Goal: Information Seeking & Learning: Understand process/instructions

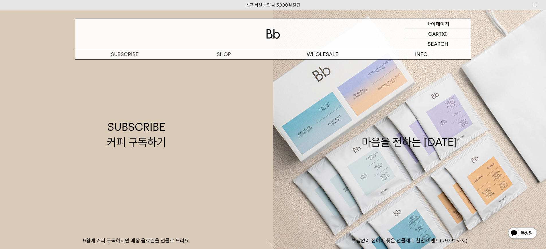
click at [437, 22] on p "마이페이지" at bounding box center [438, 24] width 23 height 10
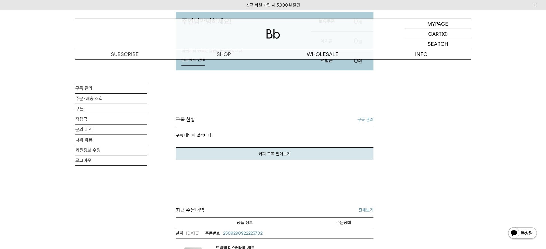
scroll to position [114, 0]
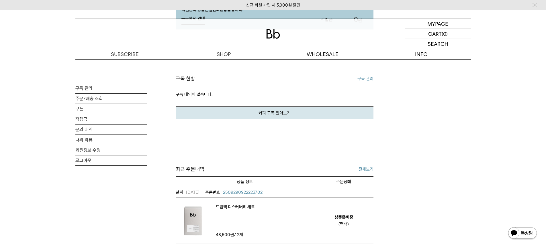
click at [363, 79] on link "구독 관리" at bounding box center [365, 78] width 16 height 7
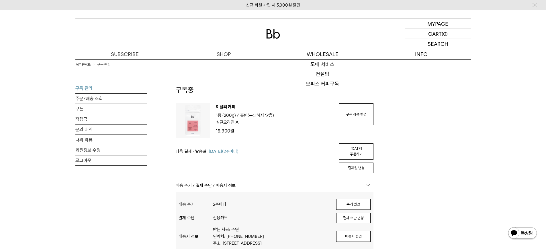
click at [280, 33] on div at bounding box center [273, 34] width 396 height 30
click at [274, 33] on img at bounding box center [273, 33] width 14 height 9
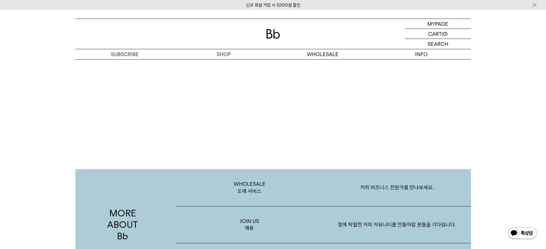
scroll to position [891, 0]
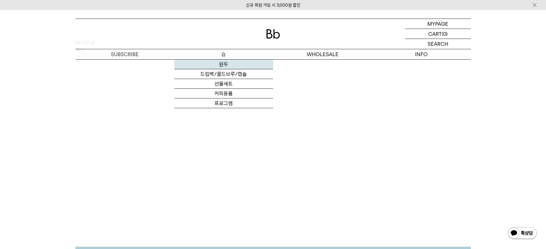
click at [224, 65] on link "원두" at bounding box center [223, 65] width 99 height 10
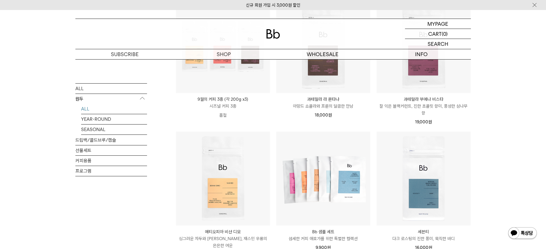
scroll to position [205, 0]
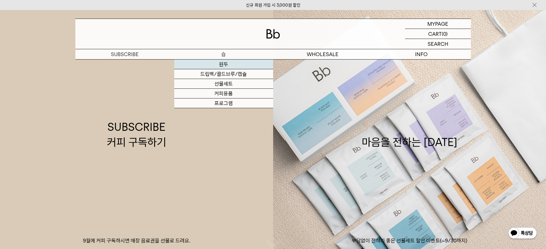
click at [220, 60] on link "원두" at bounding box center [223, 65] width 99 height 10
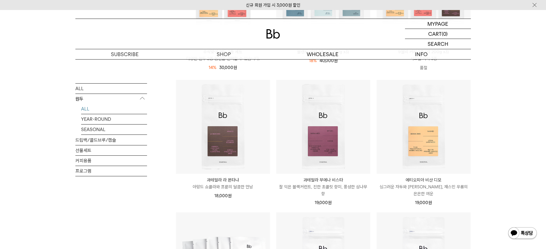
scroll to position [86, 0]
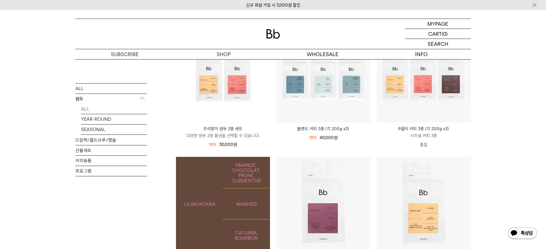
click at [234, 179] on img at bounding box center [223, 204] width 94 height 94
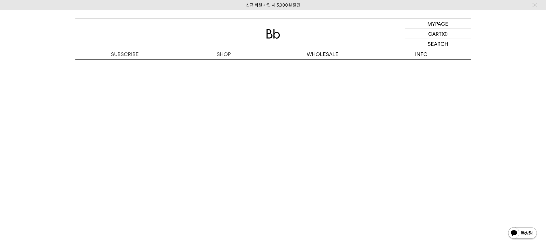
scroll to position [1291, 0]
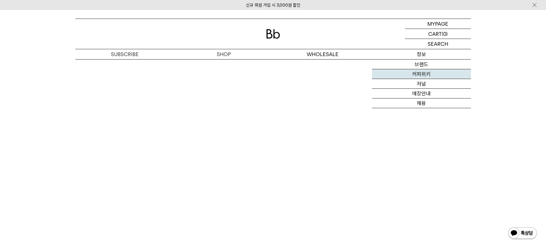
click at [429, 76] on link "커피위키" at bounding box center [421, 74] width 99 height 10
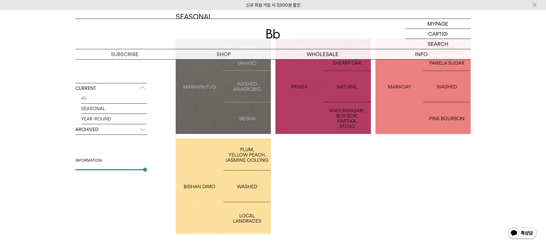
scroll to position [122, 0]
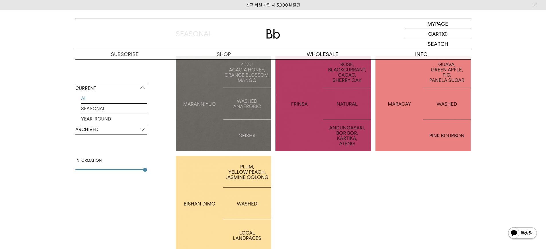
click at [338, 126] on div at bounding box center [322, 103] width 95 height 95
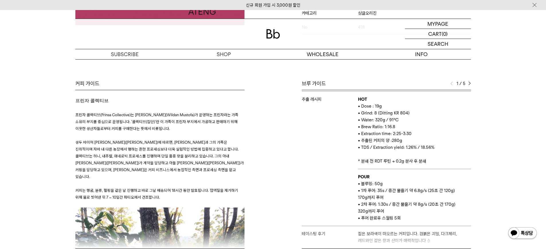
scroll to position [230, 0]
click at [470, 82] on img at bounding box center [469, 84] width 3 height 4
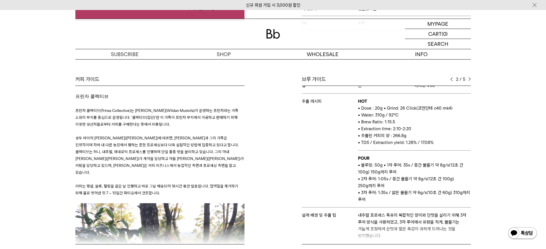
scroll to position [44, 0]
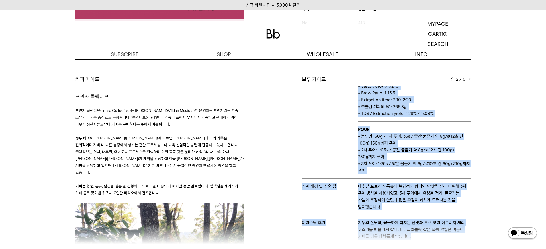
drag, startPoint x: 411, startPoint y: 227, endPoint x: 350, endPoint y: 165, distance: 87.0
click at [350, 165] on div "브루 가이드 2 / 5 스테이지 결 바리스타 유 추출 도구 칼리타 웨이브 추출 레시피 HOT • Dose : 19g • Grind: 8 (Di…" at bounding box center [373, 160] width 201 height 169
click at [350, 165] on td "추출 레시피" at bounding box center [330, 122] width 56 height 114
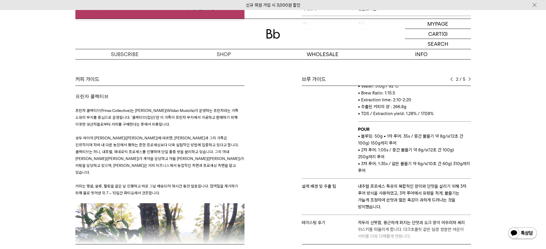
click at [350, 165] on td "추출 레시피" at bounding box center [330, 122] width 56 height 114
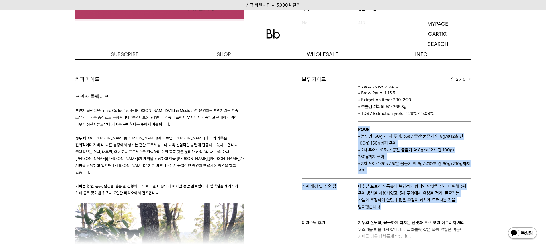
drag, startPoint x: 357, startPoint y: 122, endPoint x: 382, endPoint y: 203, distance: 84.5
click at [382, 203] on tbody "스테이지 결 바리스타 단 추출 도구 하리오 V60 추출 레시피 HOT • Dose : 20g • Grind: 26 Click(코만단테 c40 …" at bounding box center [386, 143] width 169 height 202
click at [382, 203] on td "​내추럴 프로세스 특유의 복합적인 향미와 단맛을 살리기 위해 3차 푸어 방식을 사용하였고, 3차 푸어에서 유량을 적게, 물줄기는 가늘게 조정하…" at bounding box center [414, 197] width 113 height 36
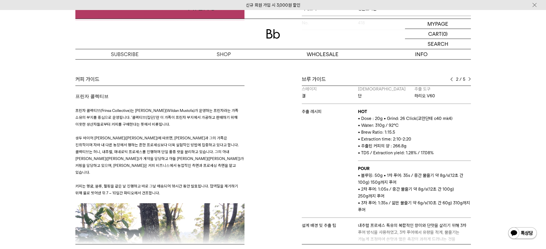
scroll to position [0, 0]
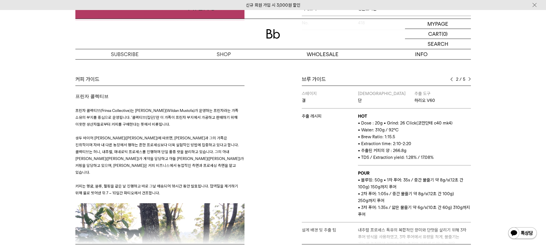
click at [468, 76] on div "2 / 5" at bounding box center [460, 79] width 21 height 7
click at [469, 77] on img at bounding box center [469, 79] width 3 height 4
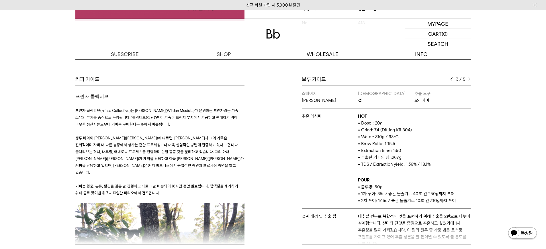
click at [469, 77] on img at bounding box center [469, 79] width 3 height 4
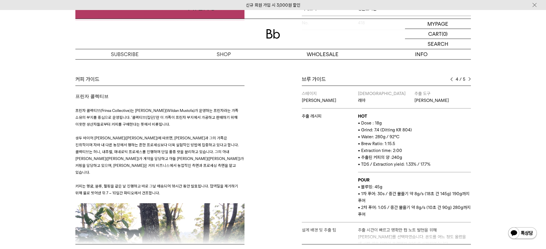
click at [469, 77] on img at bounding box center [469, 79] width 3 height 4
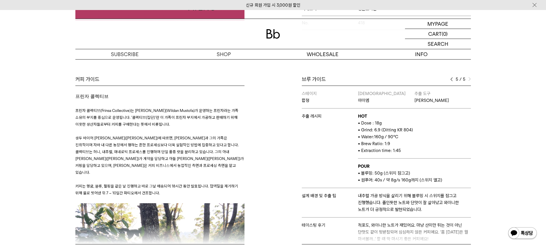
click at [469, 77] on img at bounding box center [469, 79] width 3 height 4
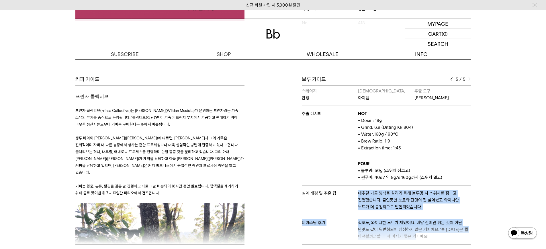
drag, startPoint x: 423, startPoint y: 179, endPoint x: 437, endPoint y: 233, distance: 55.5
click at [437, 233] on div "브루 가이드 5 / 5 스테이지 결 바리스타 유 추출 도구 칼리타 웨이브 추출 레시피 HOT • Dose : 19g • Grind: 8 (Di…" at bounding box center [373, 160] width 201 height 169
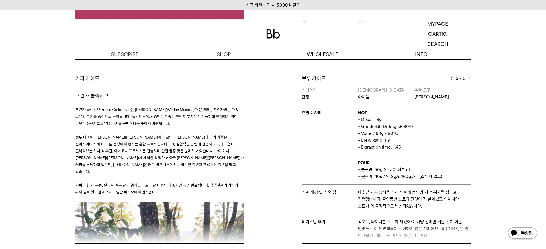
scroll to position [236, 0]
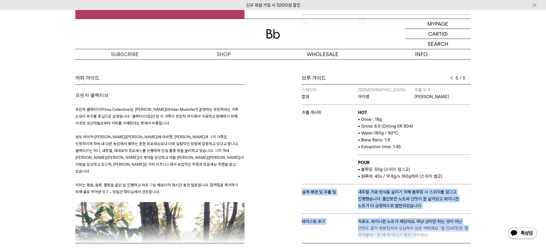
drag, startPoint x: 436, startPoint y: 226, endPoint x: 433, endPoint y: 171, distance: 55.7
click at [433, 171] on div "브루 가이드 5 / 5 스테이지 결 바리스타 유 추출 도구 칼리타 웨이브 추출 레시피 HOT • Dose : 19g • Grind: 8 (Di…" at bounding box center [373, 159] width 201 height 169
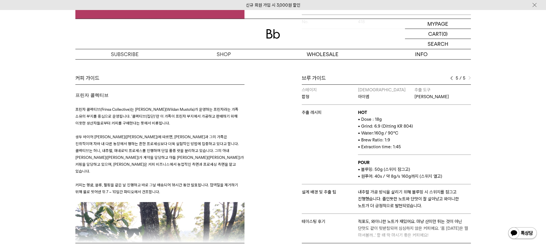
click at [433, 173] on p "• 원푸어: 40s / 약 8g/s 160g까지 (스위치 열고)" at bounding box center [414, 176] width 113 height 7
